Goal: Find specific page/section: Find specific page/section

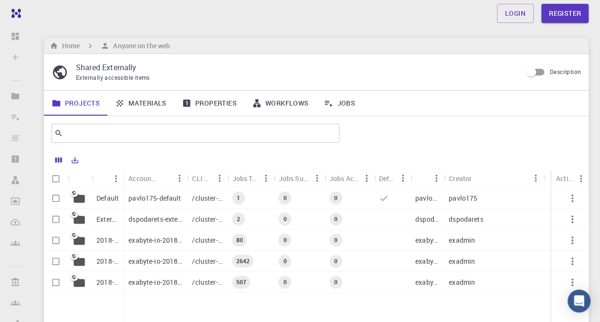
click at [146, 198] on p "pavlo175-default" at bounding box center [154, 198] width 52 height 10
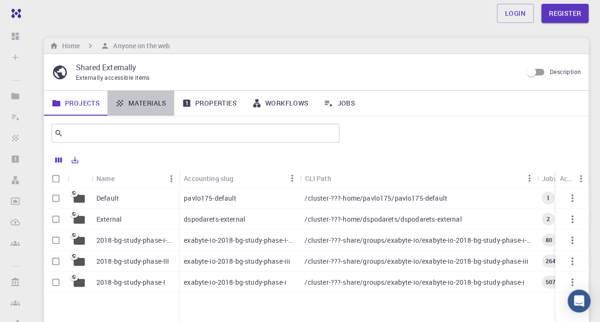
click at [131, 99] on link "Materials" at bounding box center [140, 103] width 67 height 25
